Goal: Transaction & Acquisition: Purchase product/service

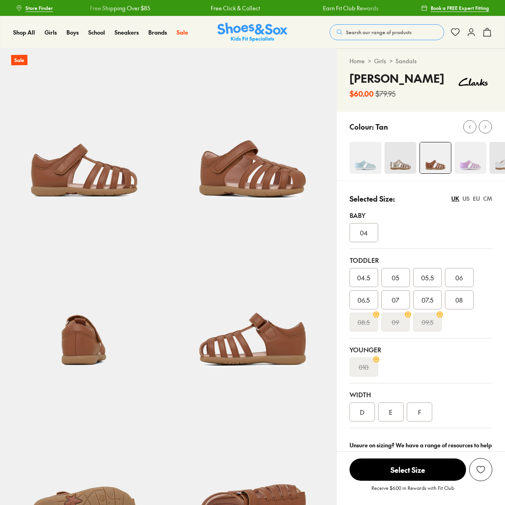
select select "*"
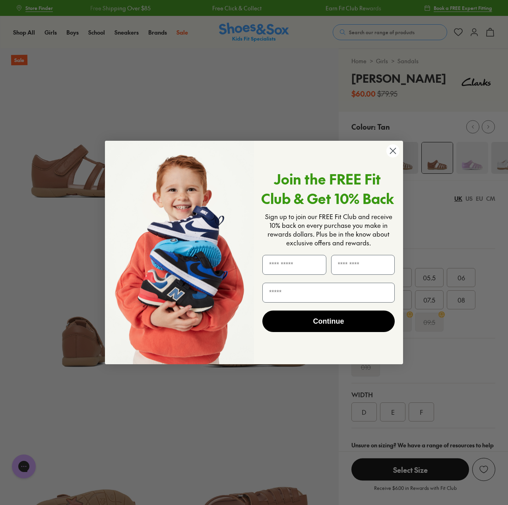
click at [394, 157] on circle "Close dialog" at bounding box center [392, 150] width 13 height 13
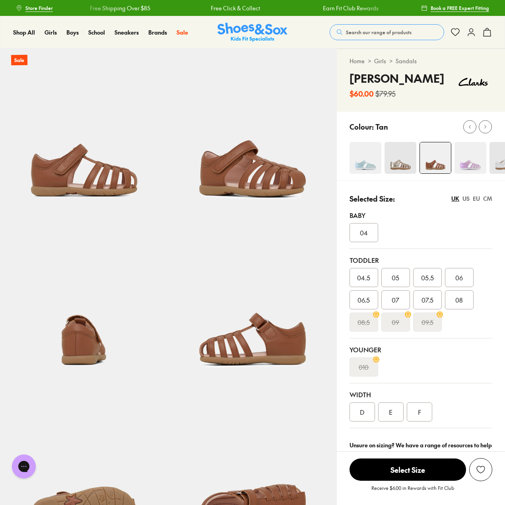
click at [407, 63] on link "Sandals" at bounding box center [405, 61] width 21 height 8
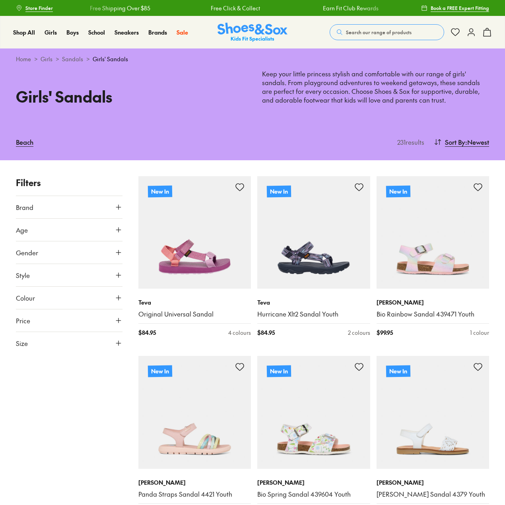
click at [83, 348] on button "Size" at bounding box center [69, 343] width 107 height 22
click at [69, 370] on button "UK" at bounding box center [69, 366] width 35 height 15
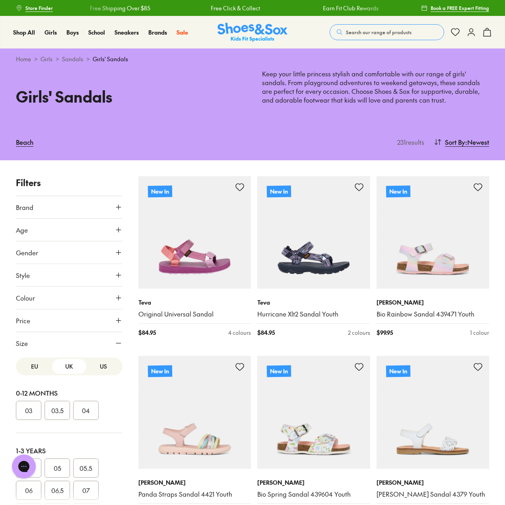
click at [62, 410] on button "03.5" at bounding box center [57, 410] width 25 height 19
